Goal: Task Accomplishment & Management: Manage account settings

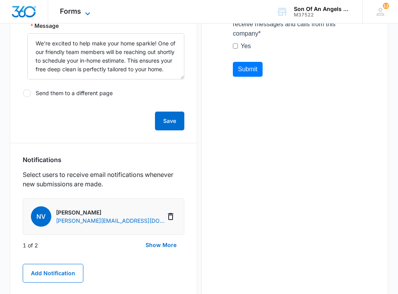
click at [91, 13] on icon at bounding box center [87, 13] width 9 height 9
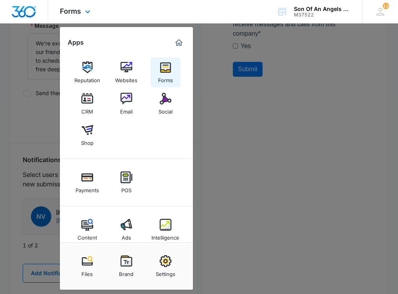
click at [168, 78] on div "Forms" at bounding box center [165, 78] width 15 height 10
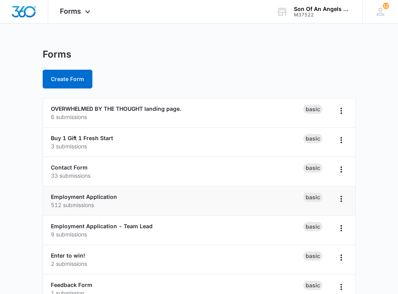
click at [108, 191] on li "Employment Application 512 submissions Basic" at bounding box center [199, 200] width 313 height 29
click at [106, 199] on link "Employment Application" at bounding box center [84, 196] width 66 height 7
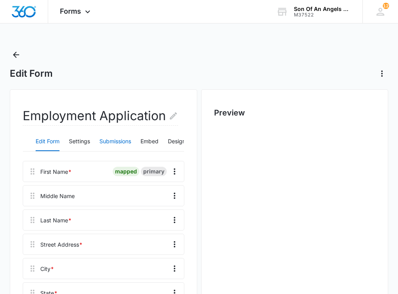
click at [116, 139] on button "Submissions" at bounding box center [115, 141] width 32 height 19
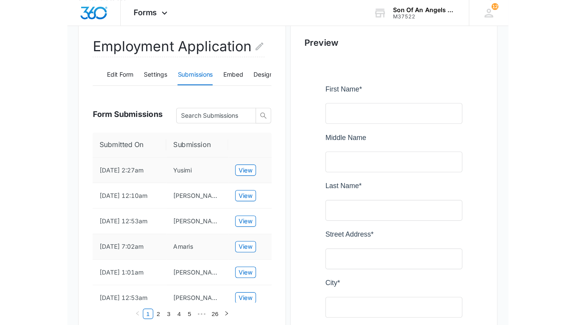
scroll to position [76, 0]
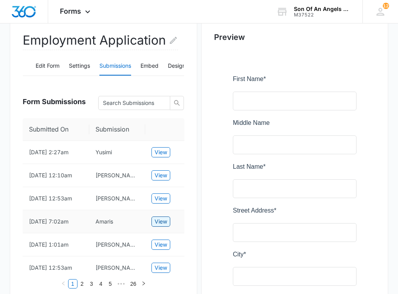
click at [159, 220] on span "View" at bounding box center [161, 221] width 13 height 9
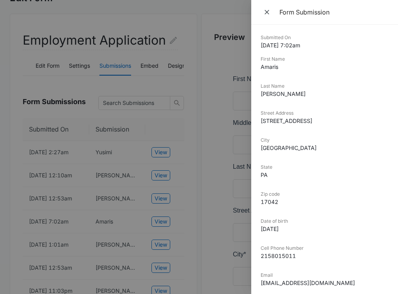
click at [300, 281] on dd "[EMAIL_ADDRESS][DOMAIN_NAME]" at bounding box center [325, 283] width 128 height 8
copy dd "[EMAIL_ADDRESS][DOMAIN_NAME]"
click at [279, 254] on dd "2158015011" at bounding box center [325, 256] width 128 height 8
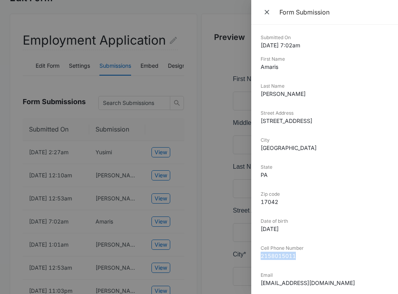
click at [279, 254] on dd "2158015011" at bounding box center [325, 256] width 128 height 8
copy dd "2158015011"
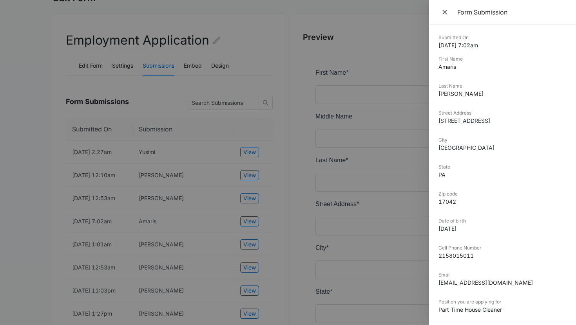
click at [398, 284] on dd "[EMAIL_ADDRESS][DOMAIN_NAME]" at bounding box center [502, 283] width 128 height 8
copy dd "[EMAIL_ADDRESS][DOMAIN_NAME]"
